Goal: Find specific page/section: Find specific page/section

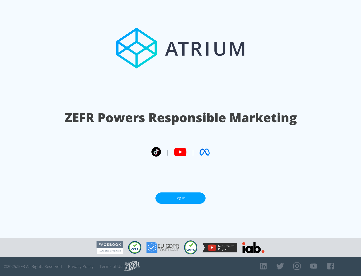
click at [180, 198] on link "Log In" at bounding box center [180, 197] width 50 height 11
